Goal: Information Seeking & Learning: Check status

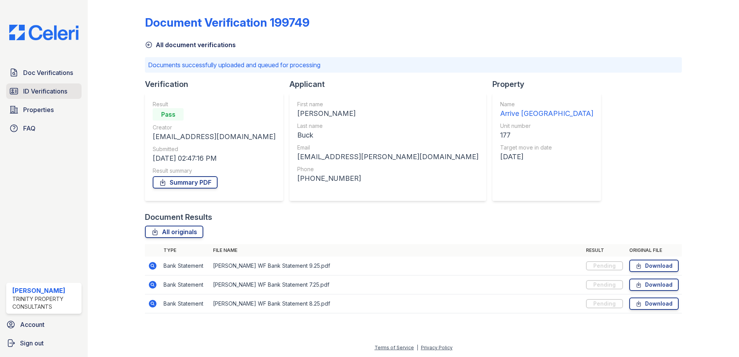
click at [39, 88] on span "ID Verifications" at bounding box center [45, 91] width 44 height 9
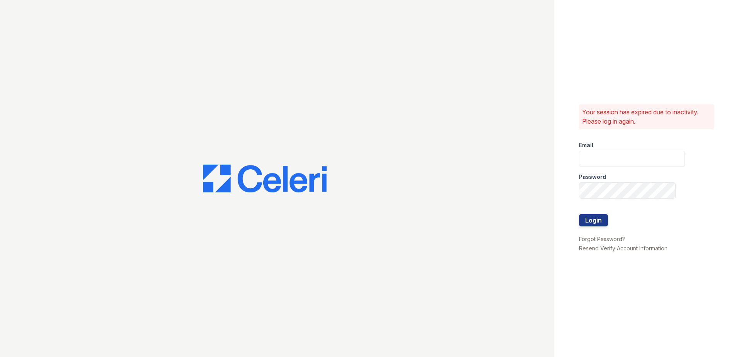
click at [613, 167] on div "Password" at bounding box center [632, 174] width 106 height 15
click at [610, 162] on input "email" at bounding box center [632, 159] width 106 height 16
type input "eknibb@trinity-pm.com"
click at [579, 214] on button "Login" at bounding box center [593, 220] width 29 height 12
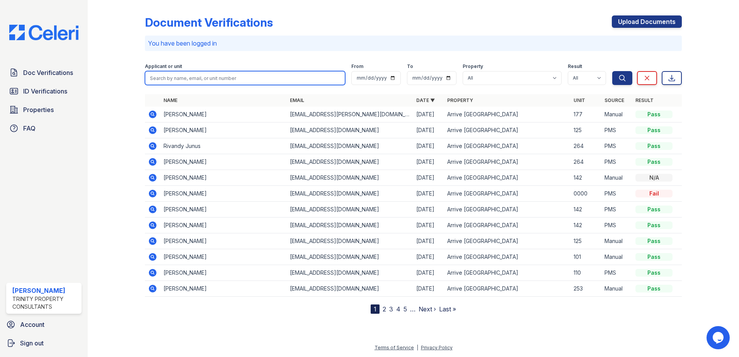
click at [171, 73] on input "search" at bounding box center [245, 78] width 200 height 14
type input "[PERSON_NAME]"
click at [612, 71] on button "Search" at bounding box center [622, 78] width 20 height 14
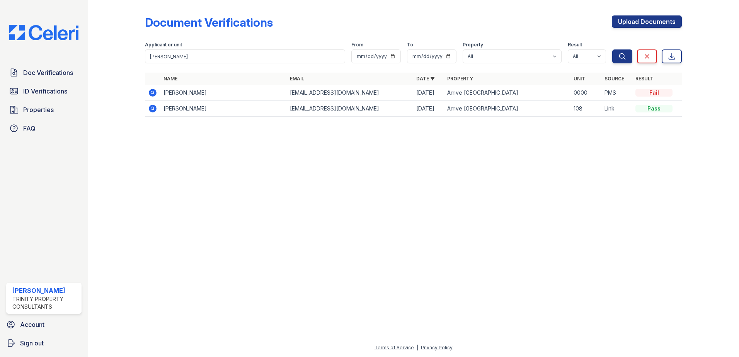
click at [151, 93] on icon at bounding box center [152, 92] width 9 height 9
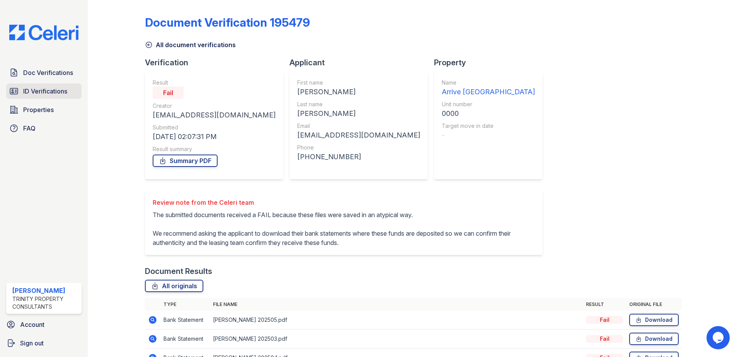
click at [41, 87] on span "ID Verifications" at bounding box center [45, 91] width 44 height 9
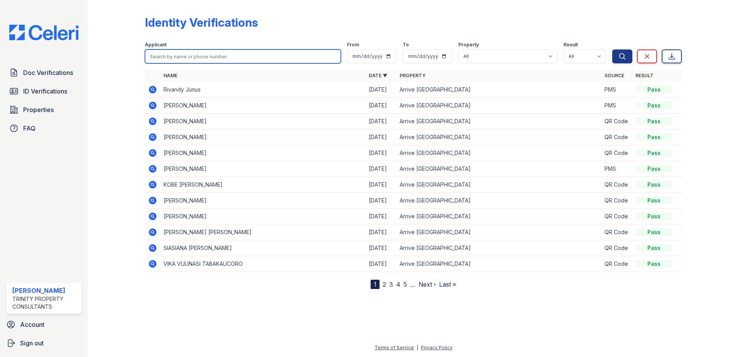
click at [196, 56] on input "search" at bounding box center [243, 56] width 196 height 14
type input "joshua"
click at [612, 49] on button "Search" at bounding box center [622, 56] width 20 height 14
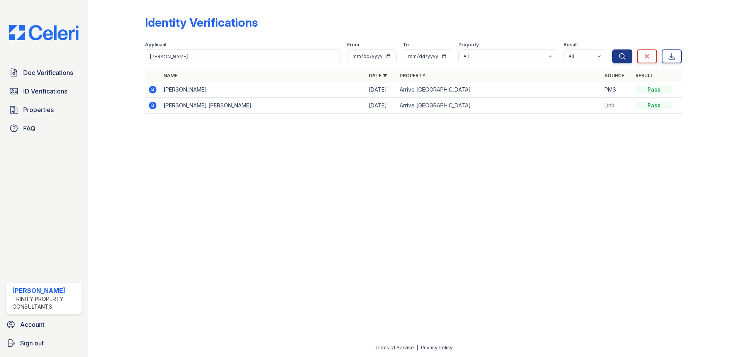
click at [121, 41] on div at bounding box center [122, 62] width 45 height 118
